Goal: Information Seeking & Learning: Learn about a topic

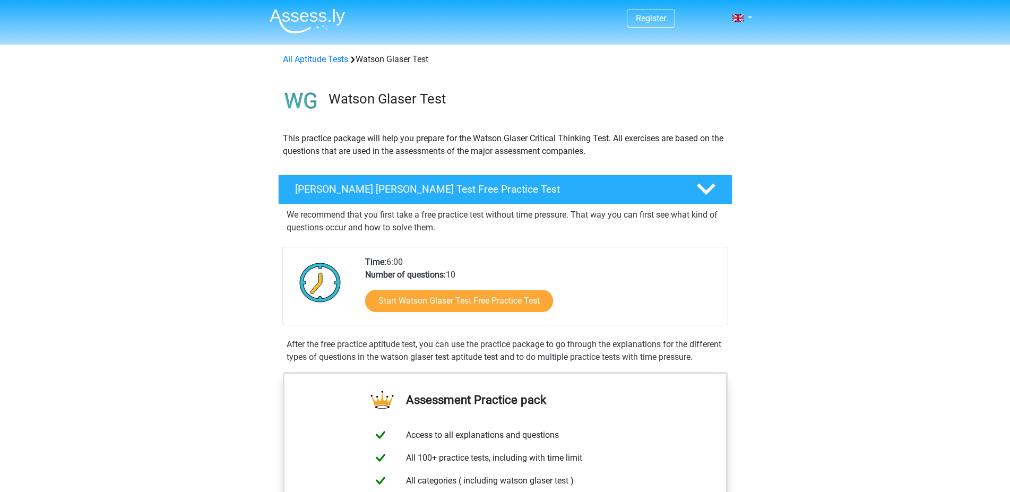
scroll to position [108, 0]
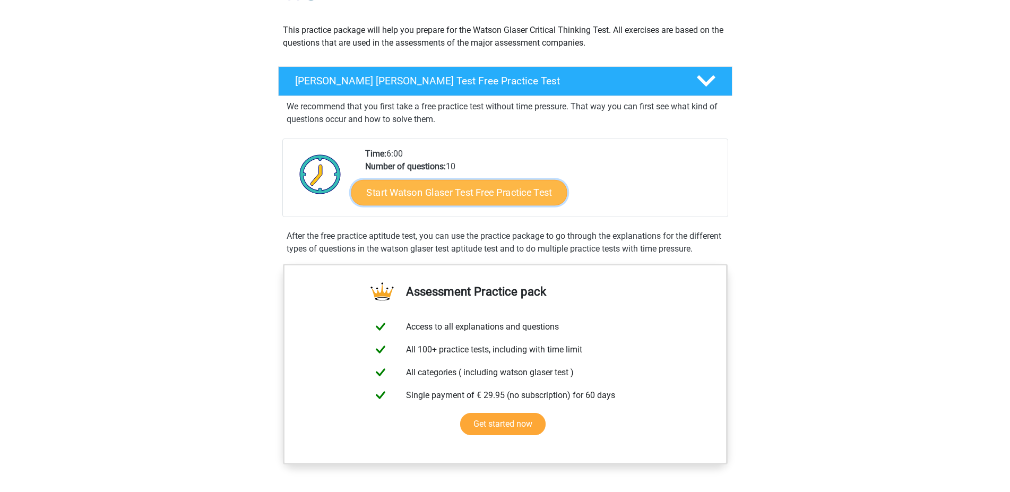
click at [440, 196] on link "Start Watson Glaser Test Free Practice Test" at bounding box center [459, 192] width 216 height 25
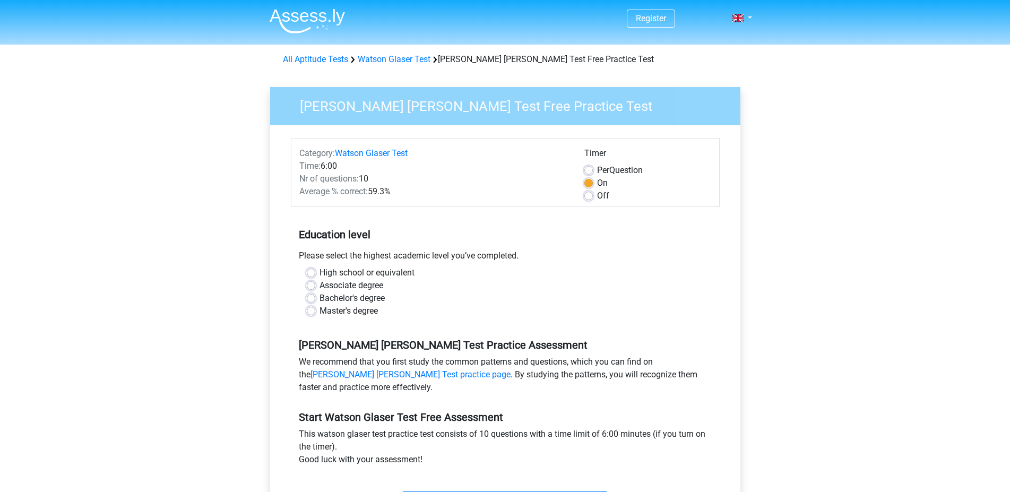
click at [319, 311] on label "Master's degree" at bounding box center [348, 311] width 58 height 13
click at [310, 311] on input "Master's degree" at bounding box center [311, 310] width 8 height 11
radio input "true"
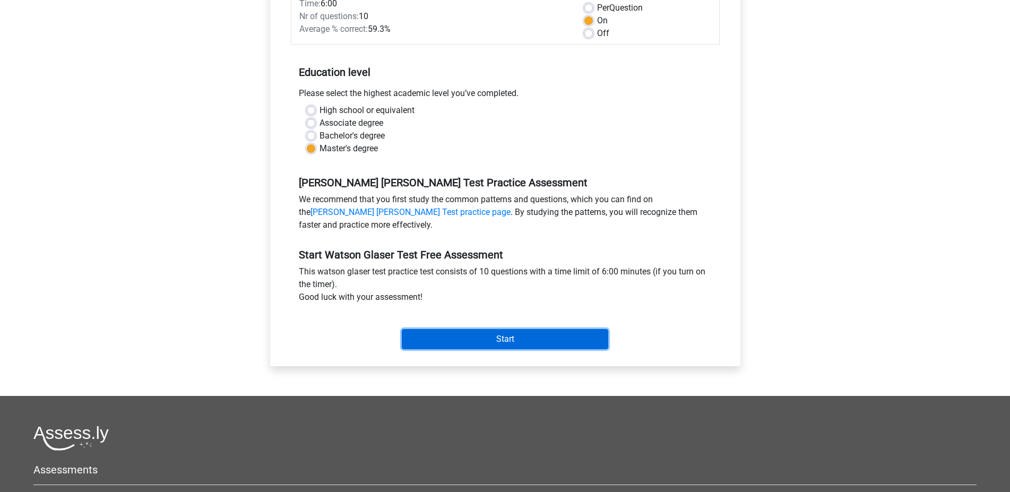
click at [501, 341] on input "Start" at bounding box center [505, 339] width 206 height 20
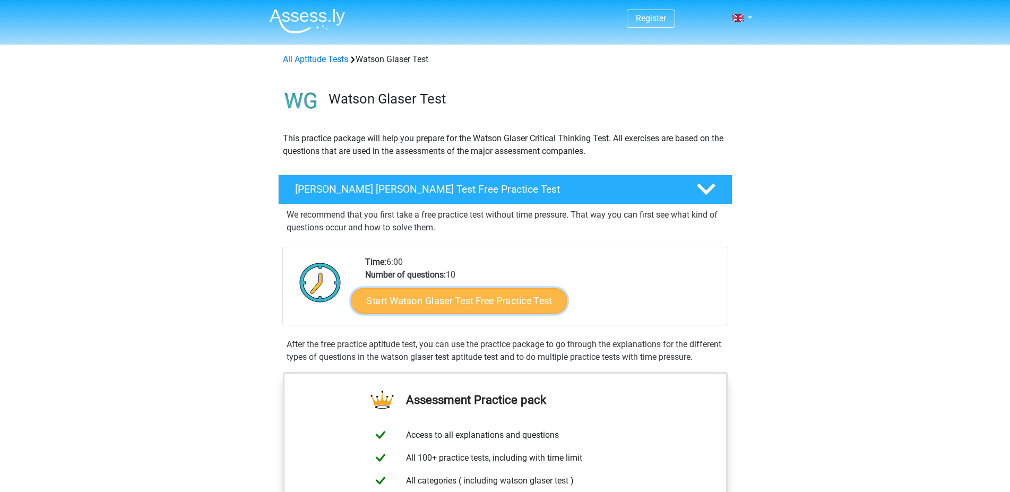
click at [452, 305] on link "Start Watson Glaser Test Free Practice Test" at bounding box center [459, 300] width 216 height 25
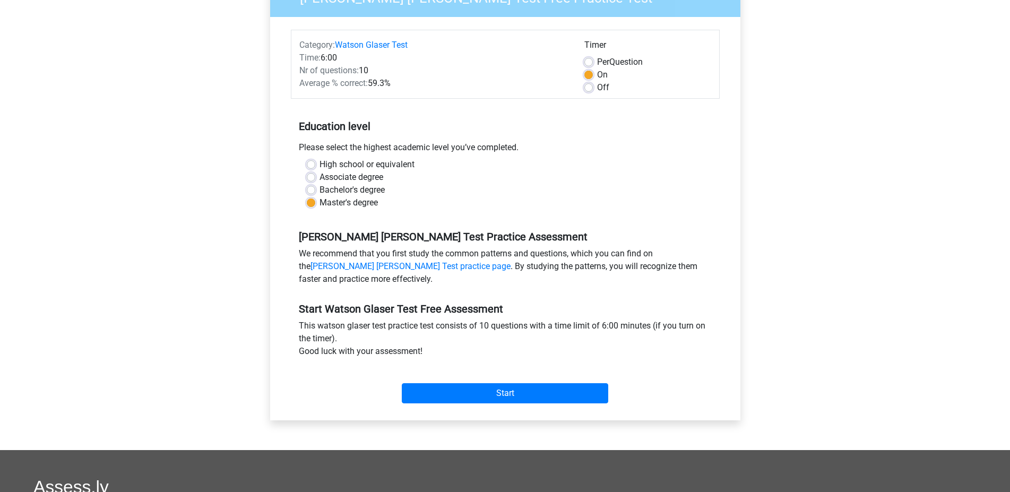
scroll to position [325, 0]
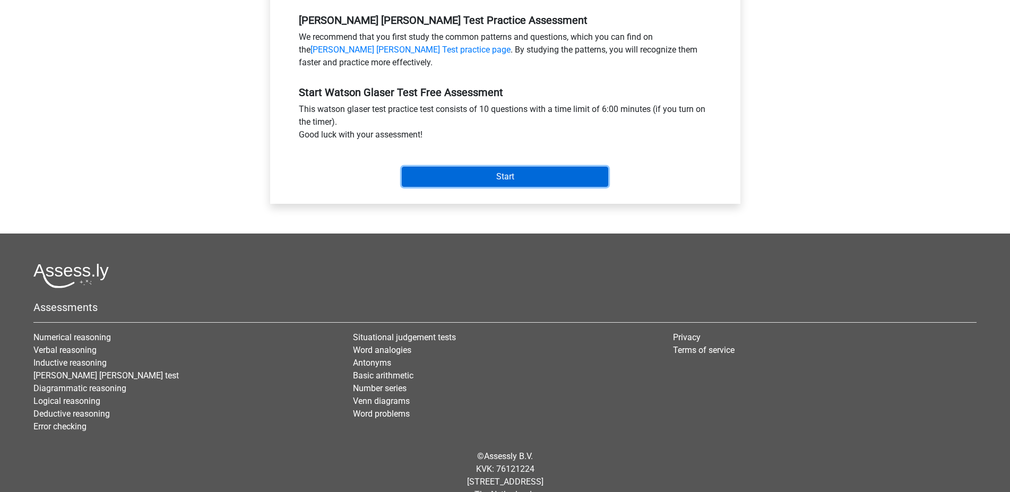
click at [493, 178] on input "Start" at bounding box center [505, 177] width 206 height 20
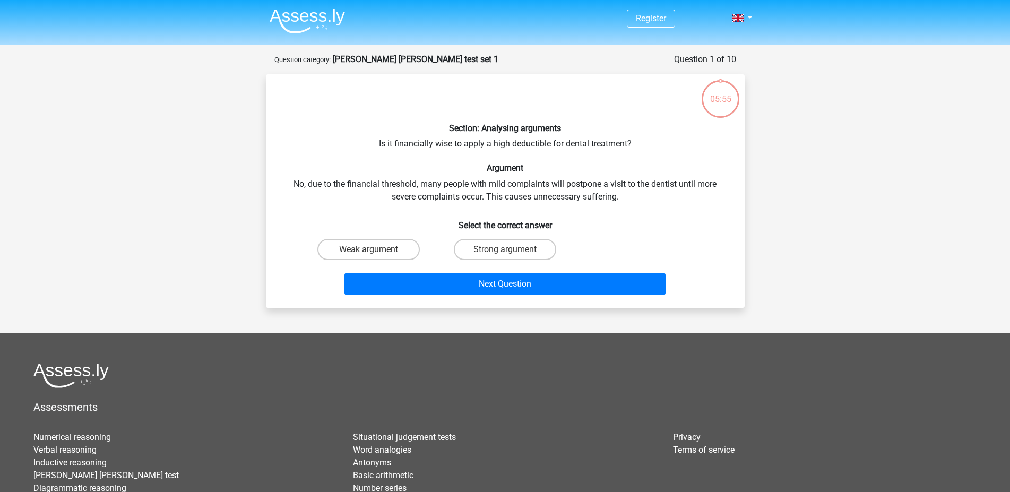
drag, startPoint x: 445, startPoint y: 125, endPoint x: 635, endPoint y: 195, distance: 203.2
click at [635, 195] on div "Section: Analysing arguments Is it financially wise to apply a high deductible …" at bounding box center [505, 191] width 470 height 216
copy div "Section: Analysing arguments Is it financially wise to apply a high deductible …"
click at [643, 236] on div "Weak argument Strong argument" at bounding box center [505, 250] width 410 height 30
click at [380, 247] on label "Weak argument" at bounding box center [368, 249] width 102 height 21
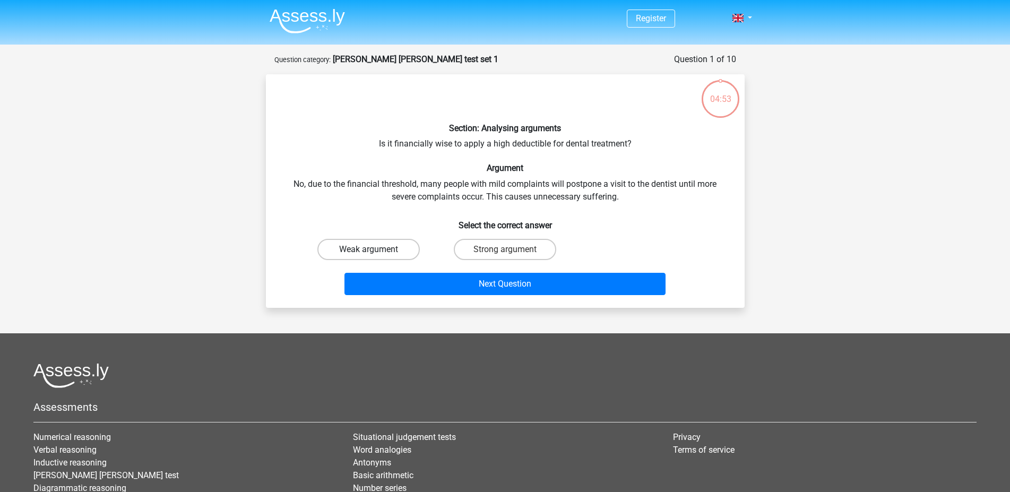
click at [375, 249] on input "Weak argument" at bounding box center [371, 252] width 7 height 7
radio input "true"
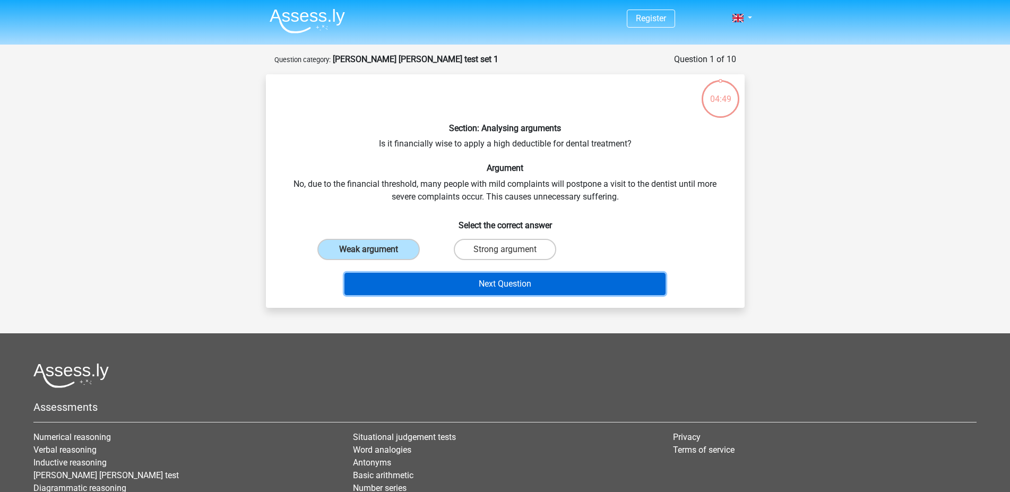
click at [489, 281] on button "Next Question" at bounding box center [504, 284] width 321 height 22
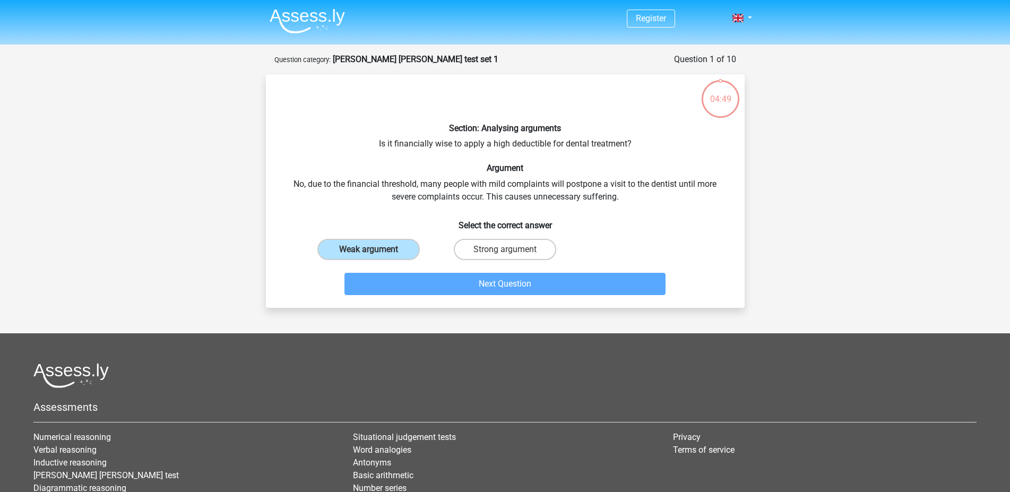
scroll to position [53, 0]
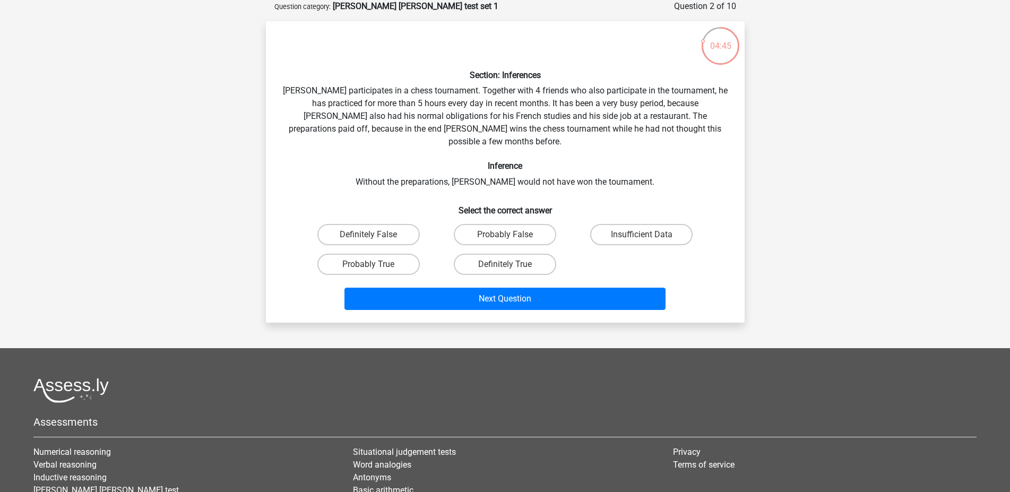
drag, startPoint x: 460, startPoint y: 69, endPoint x: 647, endPoint y: 167, distance: 211.0
click at [647, 167] on div "Section: Inferences Pablo participates in a chess tournament. Together with 4 f…" at bounding box center [505, 172] width 470 height 284
copy div "Section: Inferences Pablo participates in a chess tournament. Together with 4 f…"
click at [385, 254] on label "Probably True" at bounding box center [368, 264] width 102 height 21
click at [375, 264] on input "Probably True" at bounding box center [371, 267] width 7 height 7
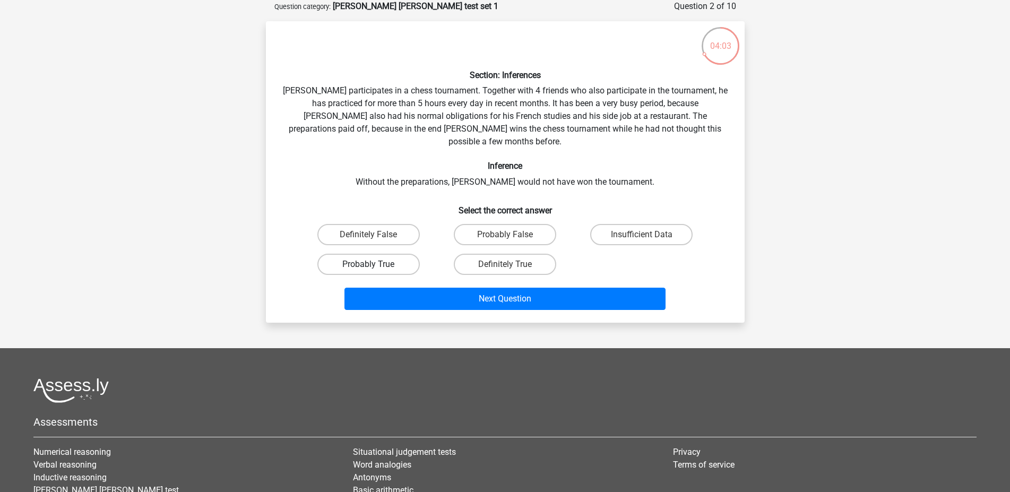
radio input "true"
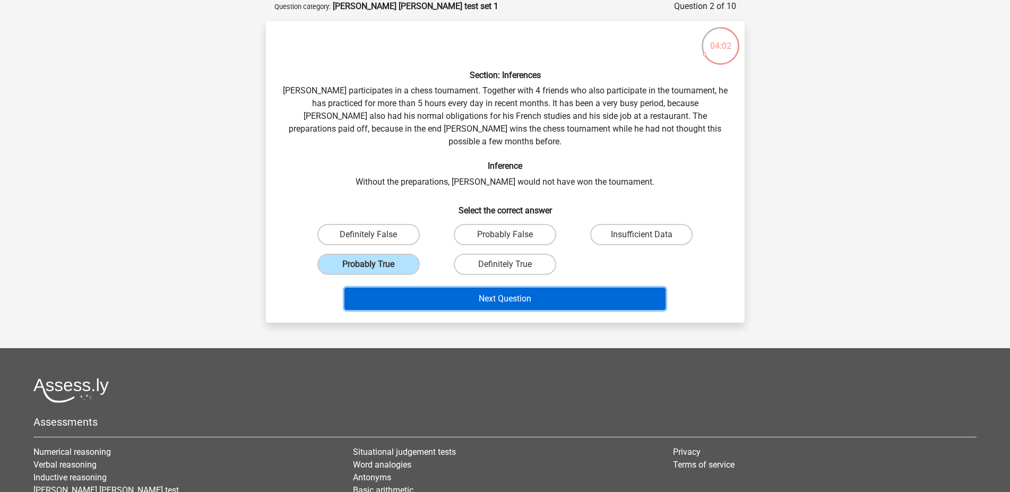
click at [504, 288] on button "Next Question" at bounding box center [504, 299] width 321 height 22
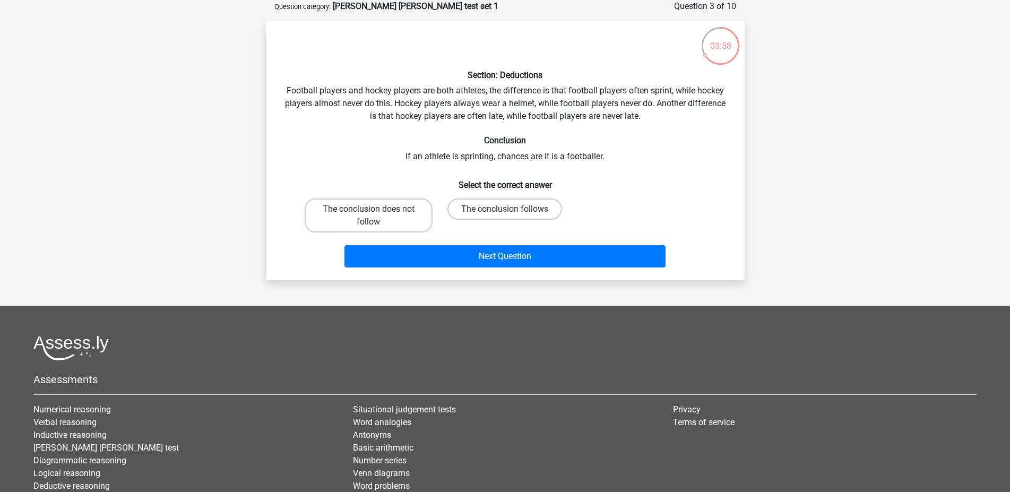
drag, startPoint x: 304, startPoint y: 94, endPoint x: 609, endPoint y: 158, distance: 311.7
click at [609, 158] on div "Section: Deductions Football players and hockey players are both athletes, the …" at bounding box center [505, 151] width 470 height 242
copy div "Football players and hockey players are both athletes, the difference is that f…"
click at [388, 216] on label "The conclusion does not follow" at bounding box center [369, 215] width 128 height 34
click at [375, 216] on input "The conclusion does not follow" at bounding box center [371, 212] width 7 height 7
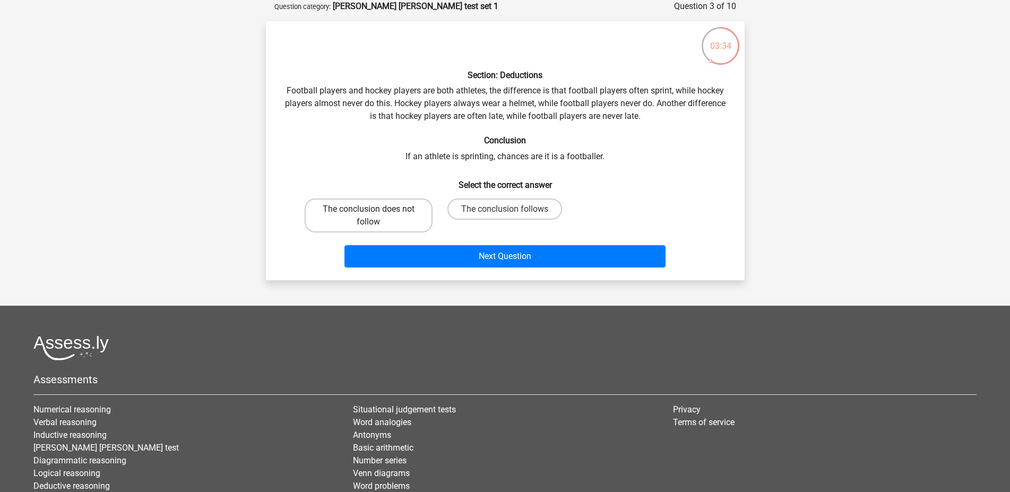
radio input "true"
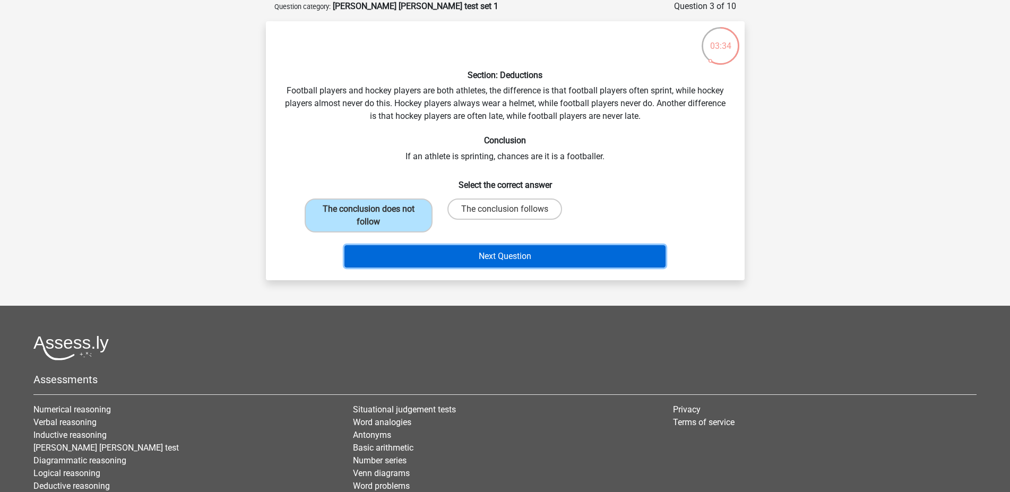
click at [491, 257] on button "Next Question" at bounding box center [504, 256] width 321 height 22
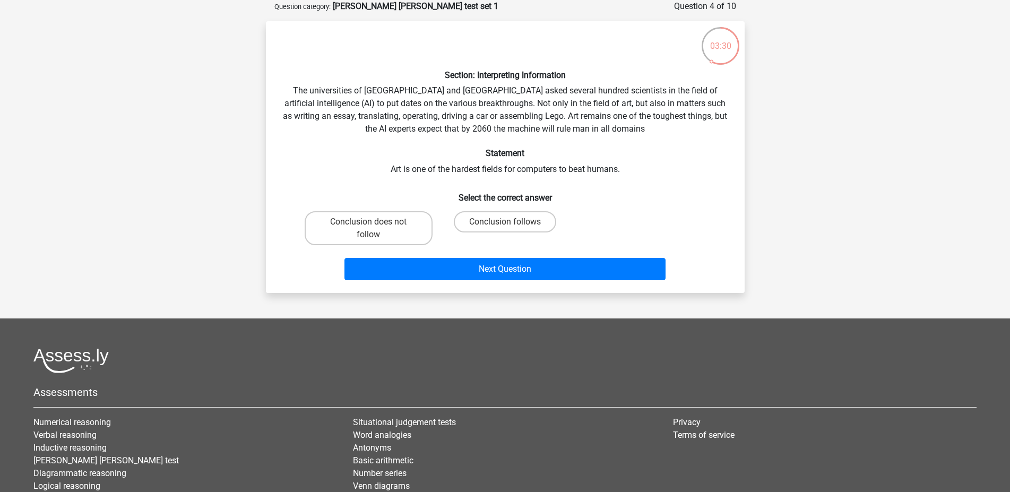
drag, startPoint x: 431, startPoint y: 70, endPoint x: 629, endPoint y: 174, distance: 223.3
click at [629, 174] on div "Section: Interpreting Information The universities of Oxford and Yale asked sev…" at bounding box center [505, 157] width 470 height 255
copy div "Section: Interpreting Information The universities of Oxford and Yale asked sev…"
click at [491, 223] on label "Conclusion follows" at bounding box center [505, 221] width 102 height 21
click at [505, 223] on input "Conclusion follows" at bounding box center [508, 225] width 7 height 7
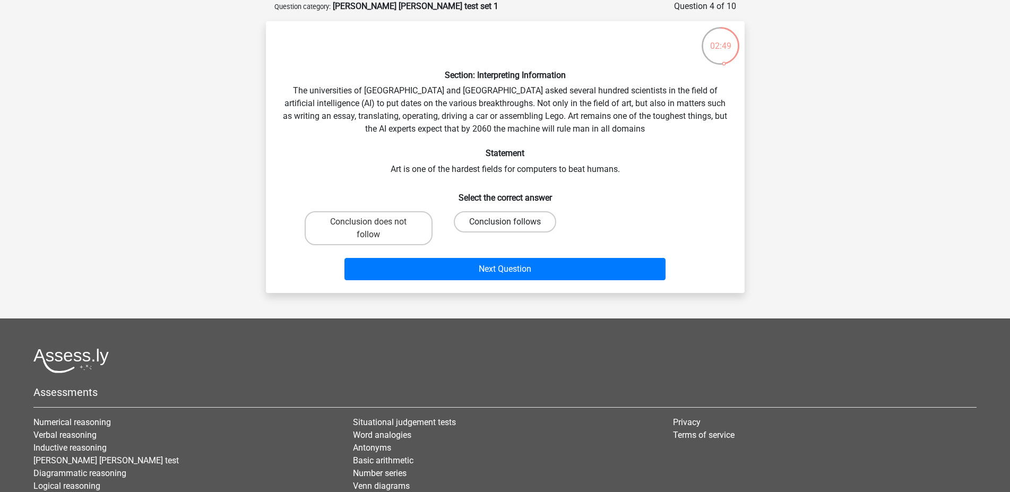
radio input "true"
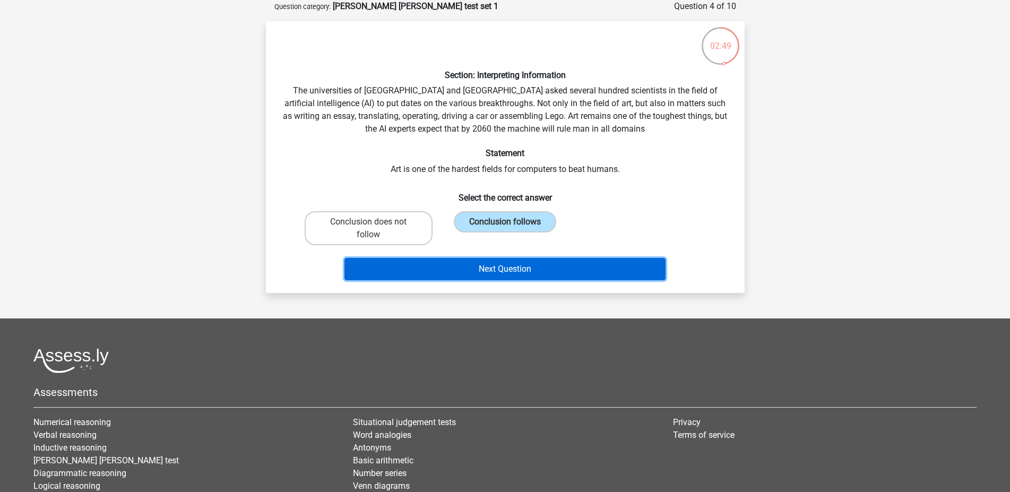
click at [525, 272] on button "Next Question" at bounding box center [504, 269] width 321 height 22
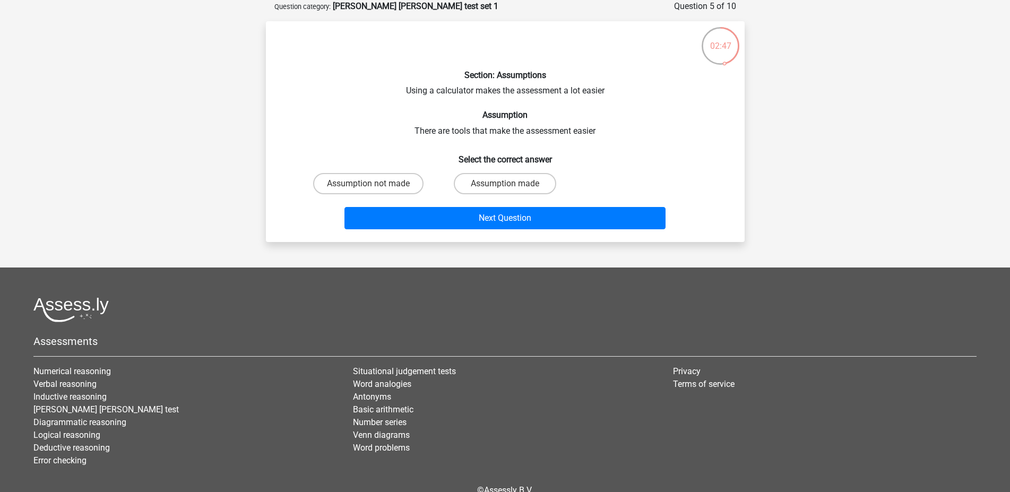
scroll to position [0, 0]
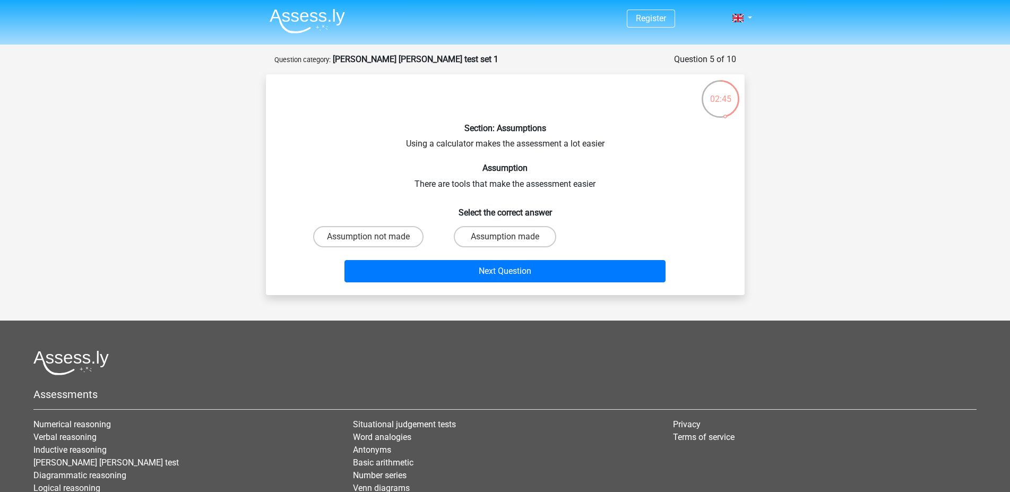
drag, startPoint x: 467, startPoint y: 131, endPoint x: 609, endPoint y: 187, distance: 152.6
click at [609, 187] on div "Section: Assumptions Using a calculator makes the assessment a lot easier Assum…" at bounding box center [505, 185] width 470 height 204
copy div "Section: Assumptions Using a calculator makes the assessment a lot easier Assum…"
click at [514, 237] on label "Assumption made" at bounding box center [505, 236] width 102 height 21
click at [512, 237] on input "Assumption made" at bounding box center [508, 240] width 7 height 7
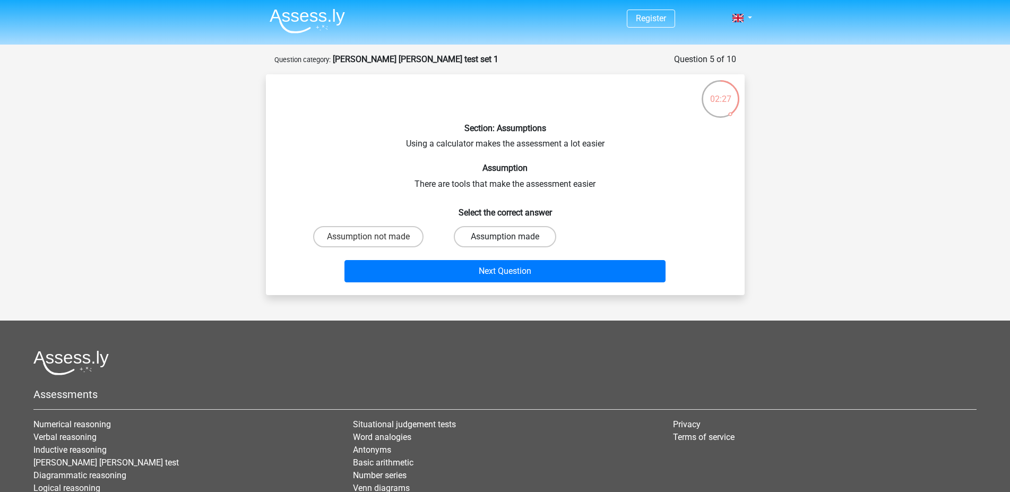
radio input "true"
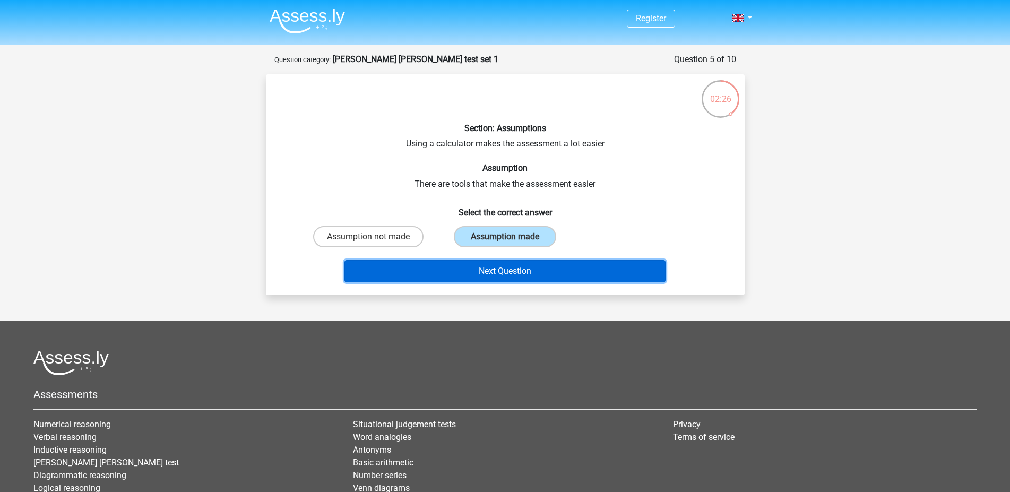
click at [550, 275] on button "Next Question" at bounding box center [504, 271] width 321 height 22
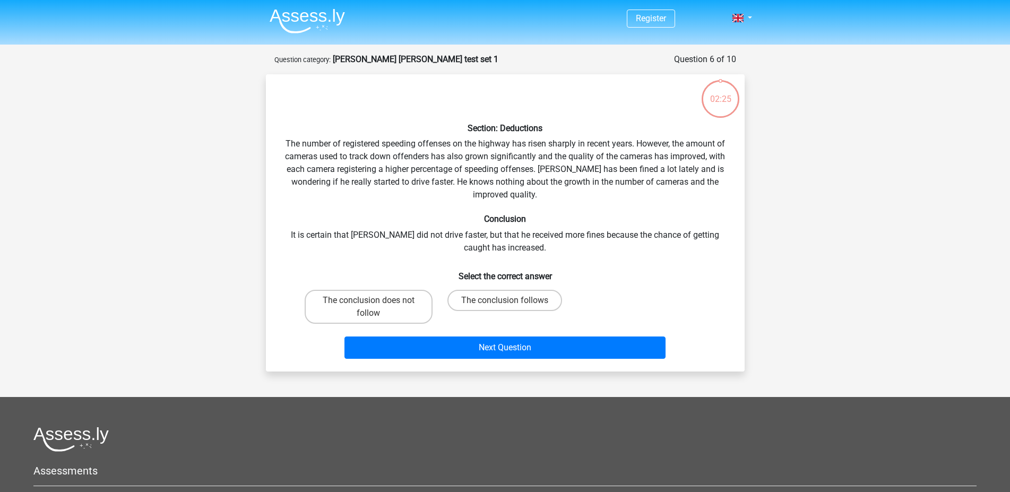
scroll to position [53, 0]
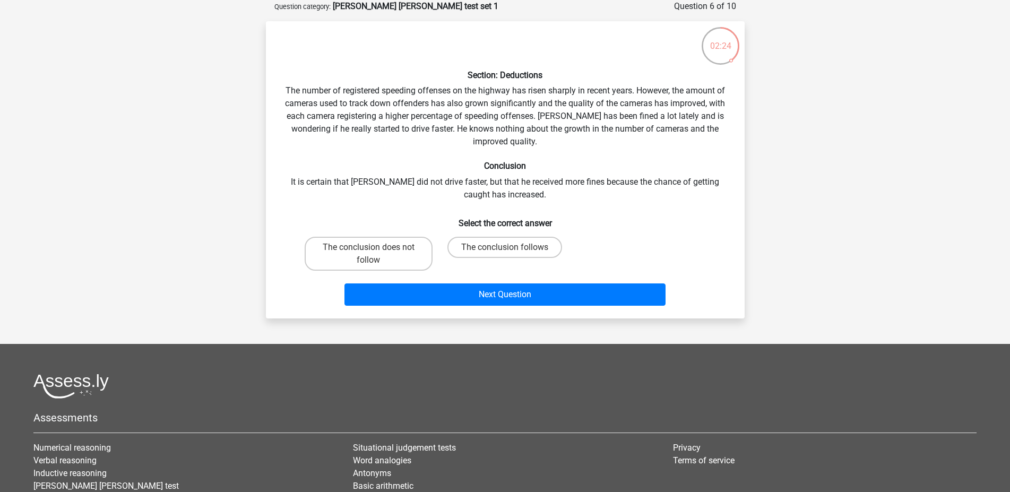
drag, startPoint x: 451, startPoint y: 75, endPoint x: 611, endPoint y: 196, distance: 201.5
click at [611, 196] on div "Section: Deductions The number of registered speeding offenses on the highway h…" at bounding box center [505, 170] width 470 height 280
copy div "Section: Deductions The number of registered speeding offenses on the highway h…"
click at [500, 251] on label "The conclusion follows" at bounding box center [504, 247] width 115 height 21
click at [505, 251] on input "The conclusion follows" at bounding box center [508, 250] width 7 height 7
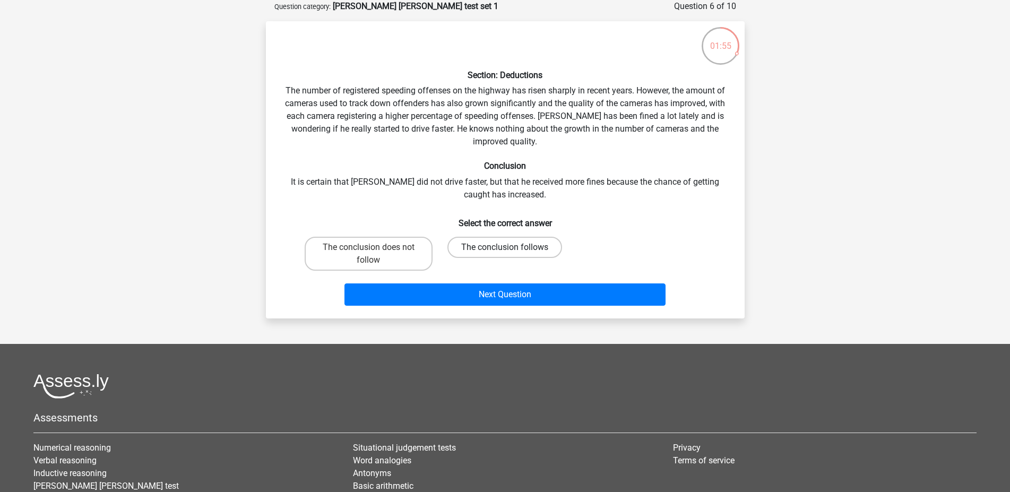
radio input "true"
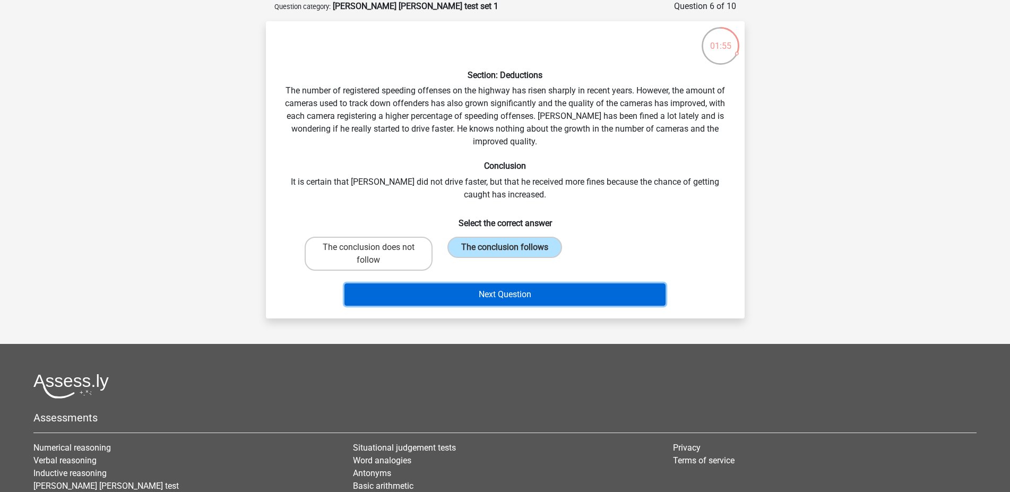
click at [545, 299] on button "Next Question" at bounding box center [504, 294] width 321 height 22
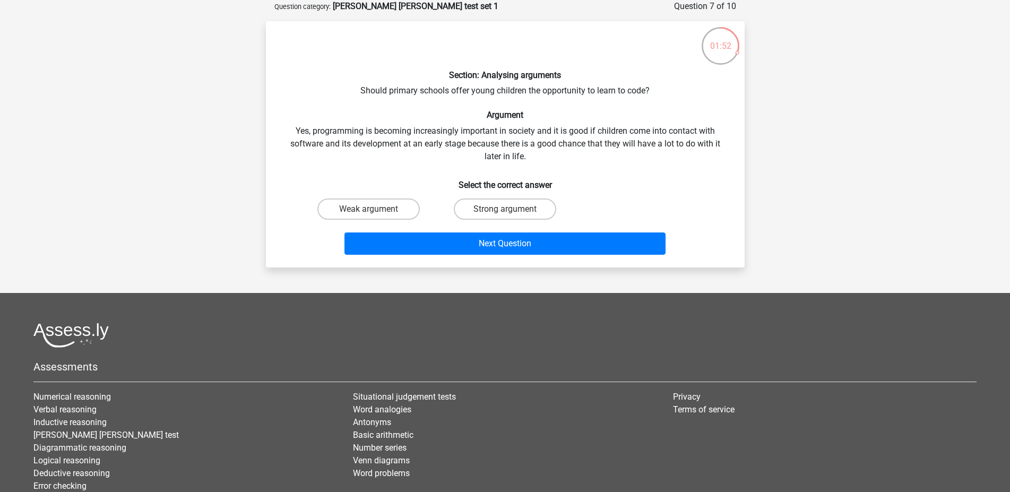
drag, startPoint x: 428, startPoint y: 68, endPoint x: 609, endPoint y: 165, distance: 205.4
click at [609, 165] on div "Section: Analysing arguments Should primary schools offer young children the op…" at bounding box center [505, 144] width 470 height 229
click at [500, 86] on div "Section: Analysing arguments Should primary schools offer young children the op…" at bounding box center [505, 144] width 470 height 229
drag, startPoint x: 560, startPoint y: 162, endPoint x: 441, endPoint y: 79, distance: 145.2
click at [441, 79] on div "Section: Analysing arguments Should primary schools offer young children the op…" at bounding box center [505, 144] width 470 height 229
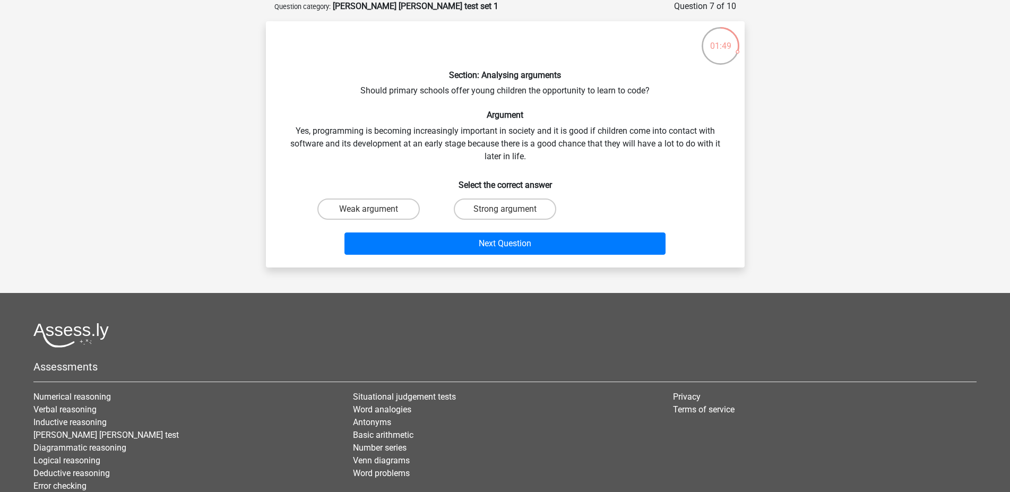
copy div "Section: Analysing arguments Should primary schools offer young children the op…"
click at [504, 207] on label "Strong argument" at bounding box center [505, 208] width 102 height 21
click at [505, 209] on input "Strong argument" at bounding box center [508, 212] width 7 height 7
radio input "true"
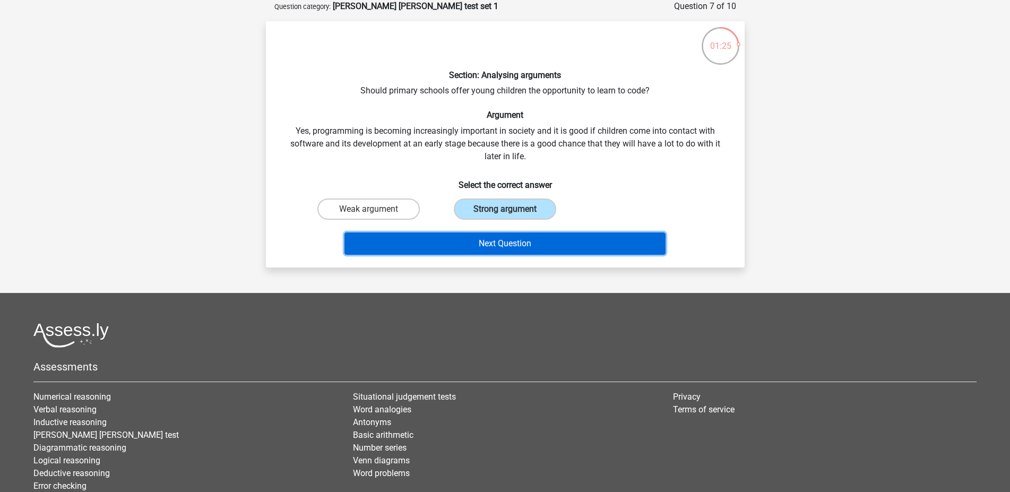
click at [557, 239] on button "Next Question" at bounding box center [504, 243] width 321 height 22
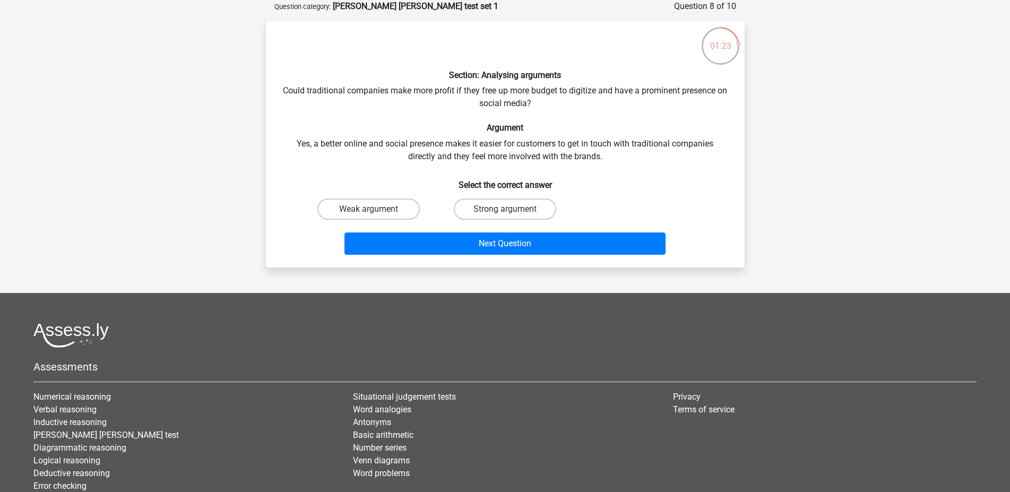
drag, startPoint x: 439, startPoint y: 66, endPoint x: 623, endPoint y: 159, distance: 206.0
click at [623, 159] on div "Section: Analysing arguments Could traditional companies make more profit if th…" at bounding box center [505, 144] width 470 height 229
copy div "Section: Analysing arguments Could traditional companies make more profit if th…"
click at [392, 210] on label "Weak argument" at bounding box center [368, 208] width 102 height 21
click at [375, 210] on input "Weak argument" at bounding box center [371, 212] width 7 height 7
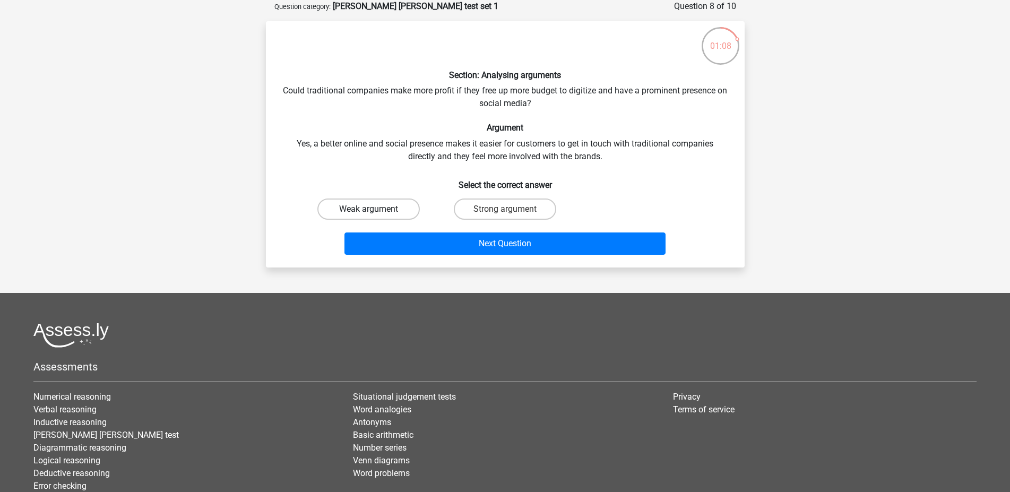
radio input "true"
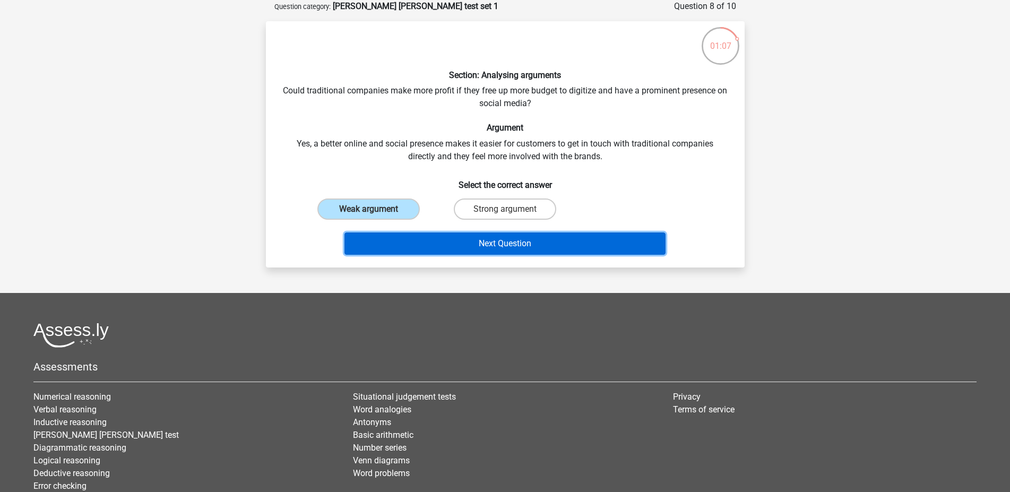
click at [488, 250] on button "Next Question" at bounding box center [504, 243] width 321 height 22
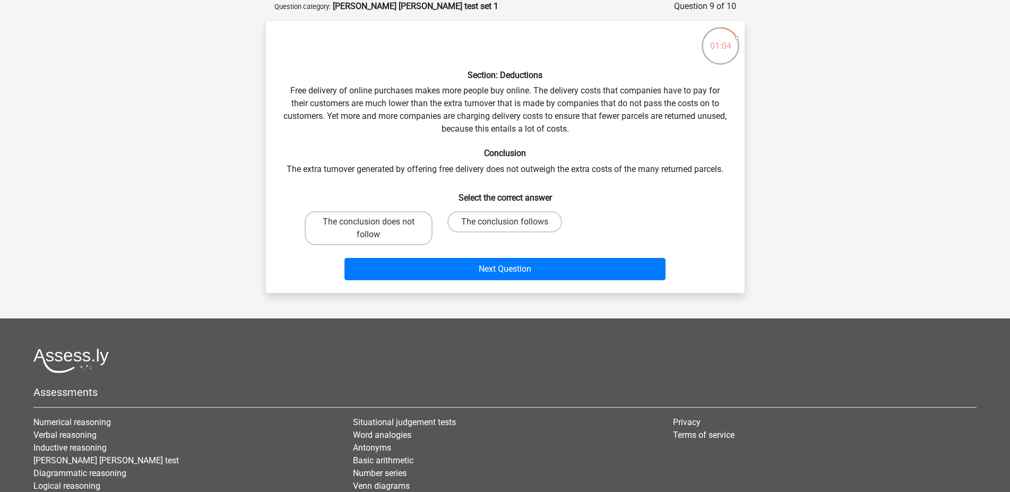
drag, startPoint x: 453, startPoint y: 63, endPoint x: 729, endPoint y: 169, distance: 295.4
click at [729, 169] on div "Section: Deductions Free delivery of online purchases makes more people buy onl…" at bounding box center [505, 157] width 470 height 255
copy div "Section: Deductions Free delivery of online purchases makes more people buy onl…"
click at [404, 226] on label "The conclusion does not follow" at bounding box center [369, 228] width 128 height 34
click at [375, 226] on input "The conclusion does not follow" at bounding box center [371, 225] width 7 height 7
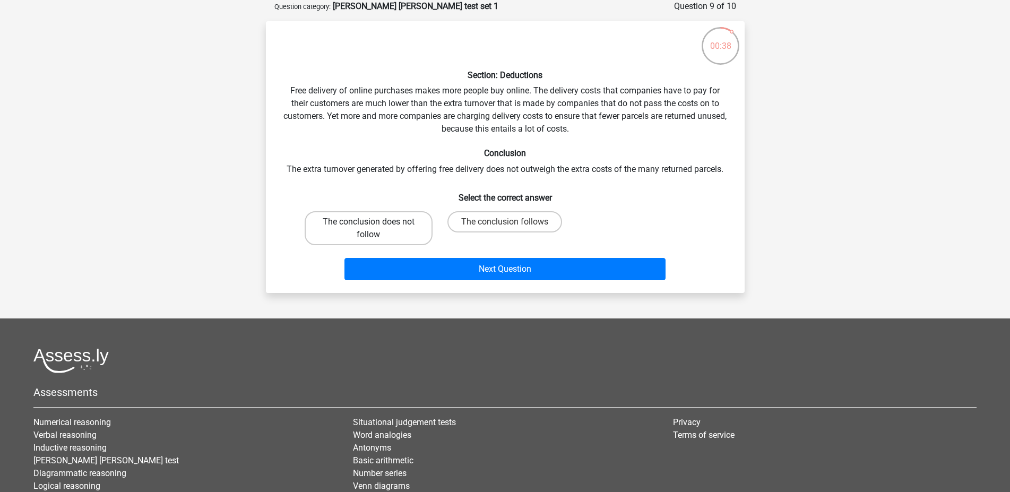
radio input "true"
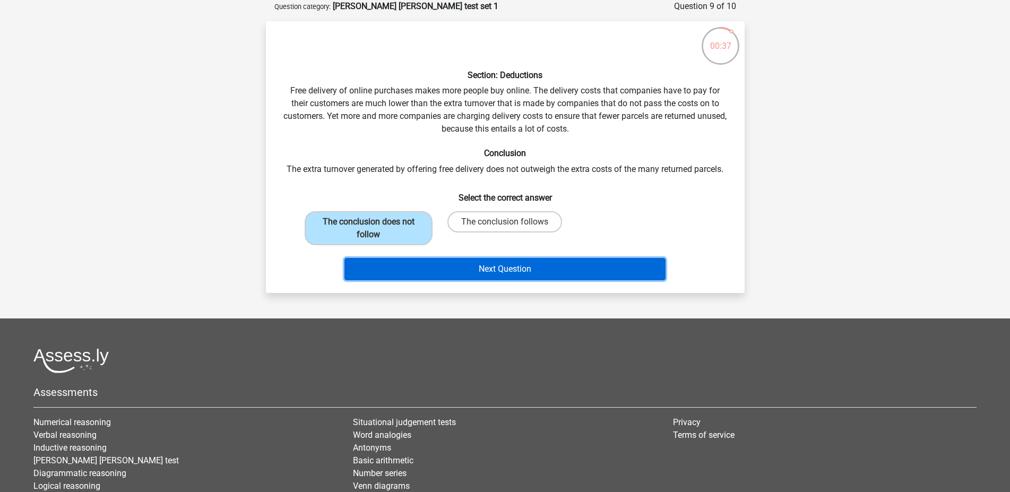
click at [490, 266] on button "Next Question" at bounding box center [504, 269] width 321 height 22
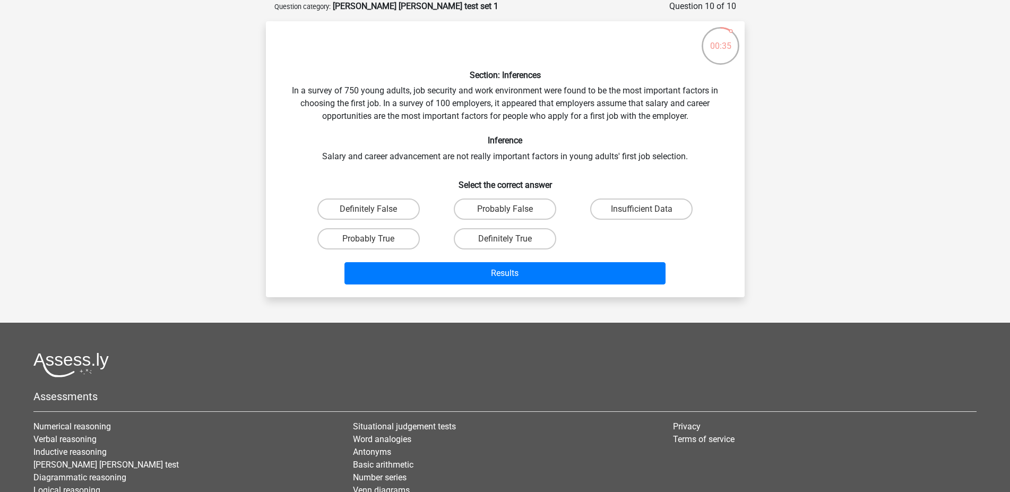
drag, startPoint x: 464, startPoint y: 79, endPoint x: 694, endPoint y: 154, distance: 242.5
click at [696, 154] on div "Section: Inferences In a survey of 750 young adults, job security and work envi…" at bounding box center [505, 159] width 470 height 259
copy div "Section: Inferences In a survey of 750 young adults, job security and work envi…"
click at [512, 236] on label "Definitely True" at bounding box center [505, 238] width 102 height 21
click at [512, 239] on input "Definitely True" at bounding box center [508, 242] width 7 height 7
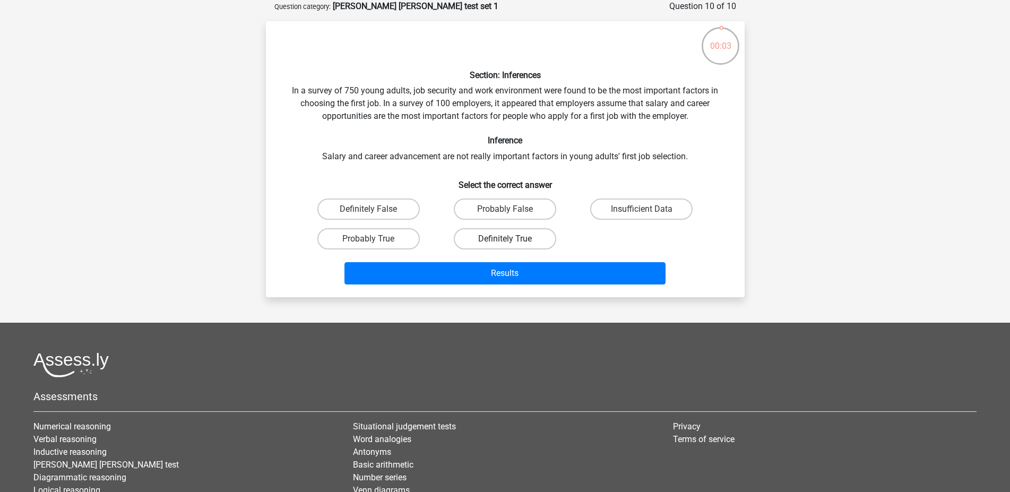
radio input "true"
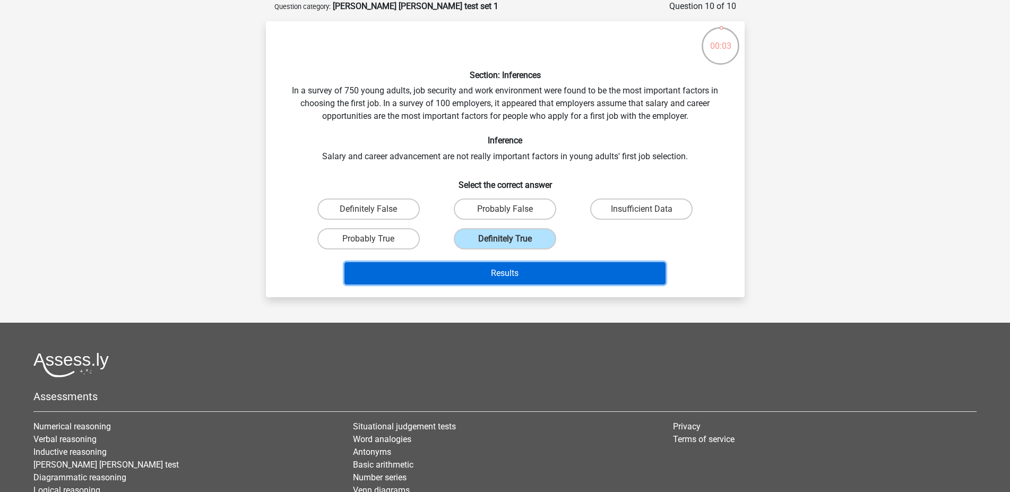
click at [545, 273] on button "Results" at bounding box center [504, 273] width 321 height 22
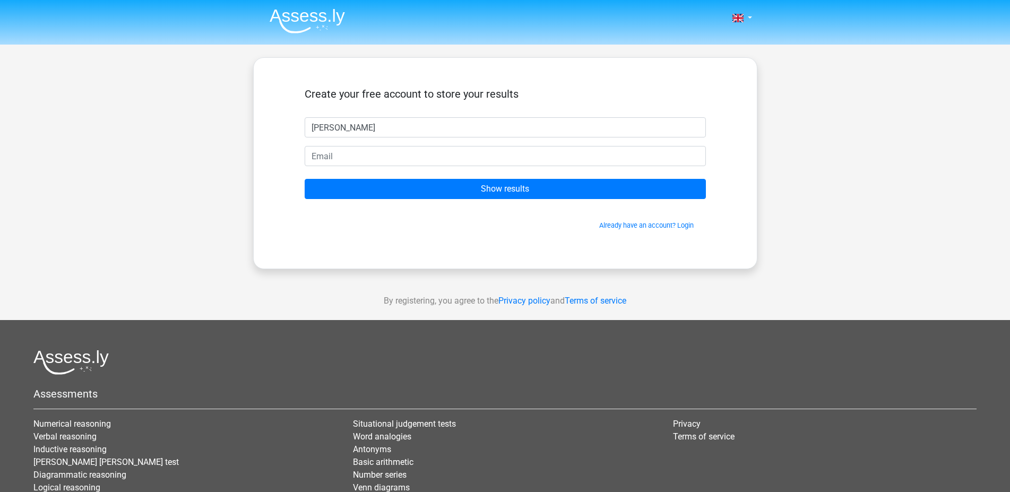
type input "[PERSON_NAME]"
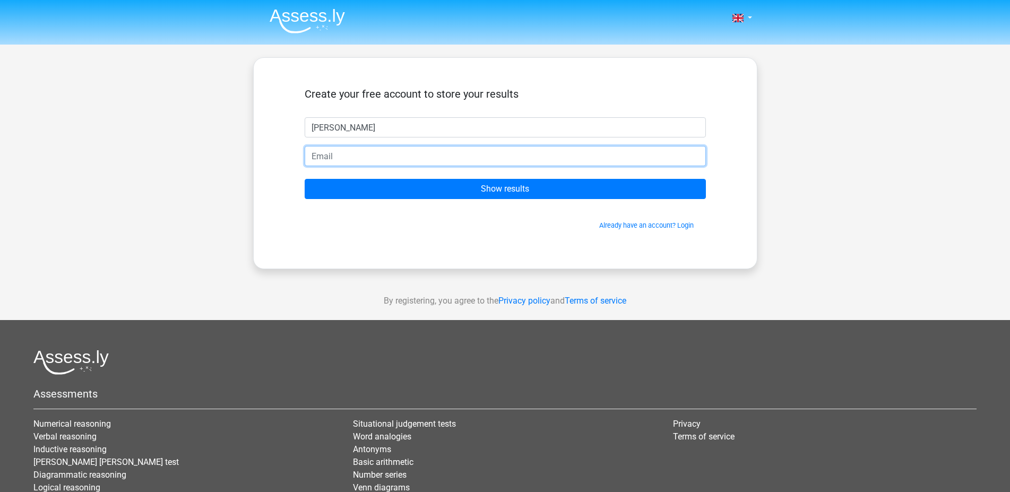
click at [335, 155] on input "email" at bounding box center [505, 156] width 401 height 20
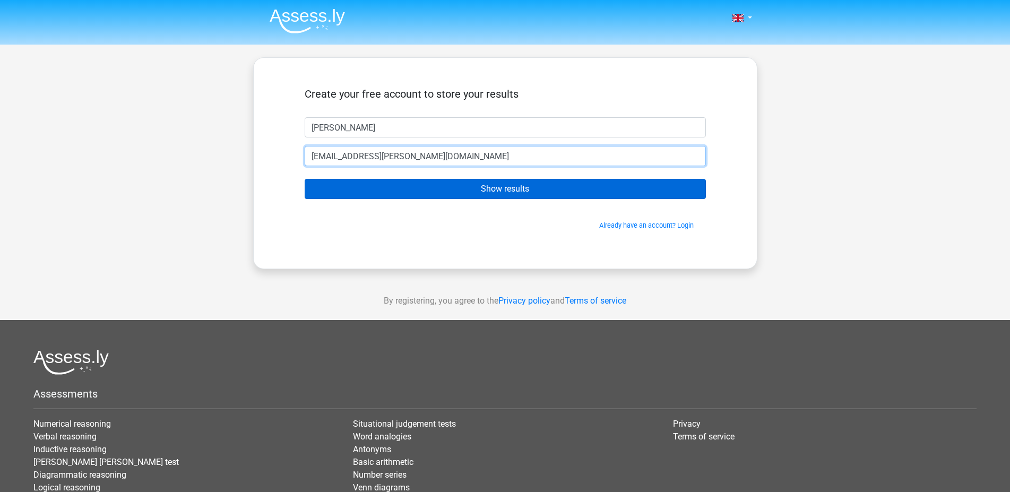
type input "[EMAIL_ADDRESS][PERSON_NAME][DOMAIN_NAME]"
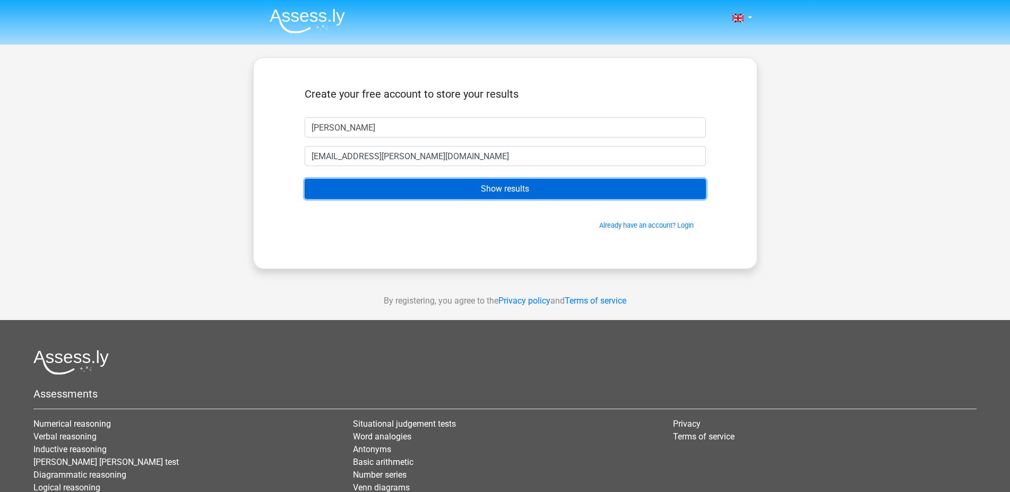
click at [427, 194] on input "Show results" at bounding box center [505, 189] width 401 height 20
